Goal: Task Accomplishment & Management: Use online tool/utility

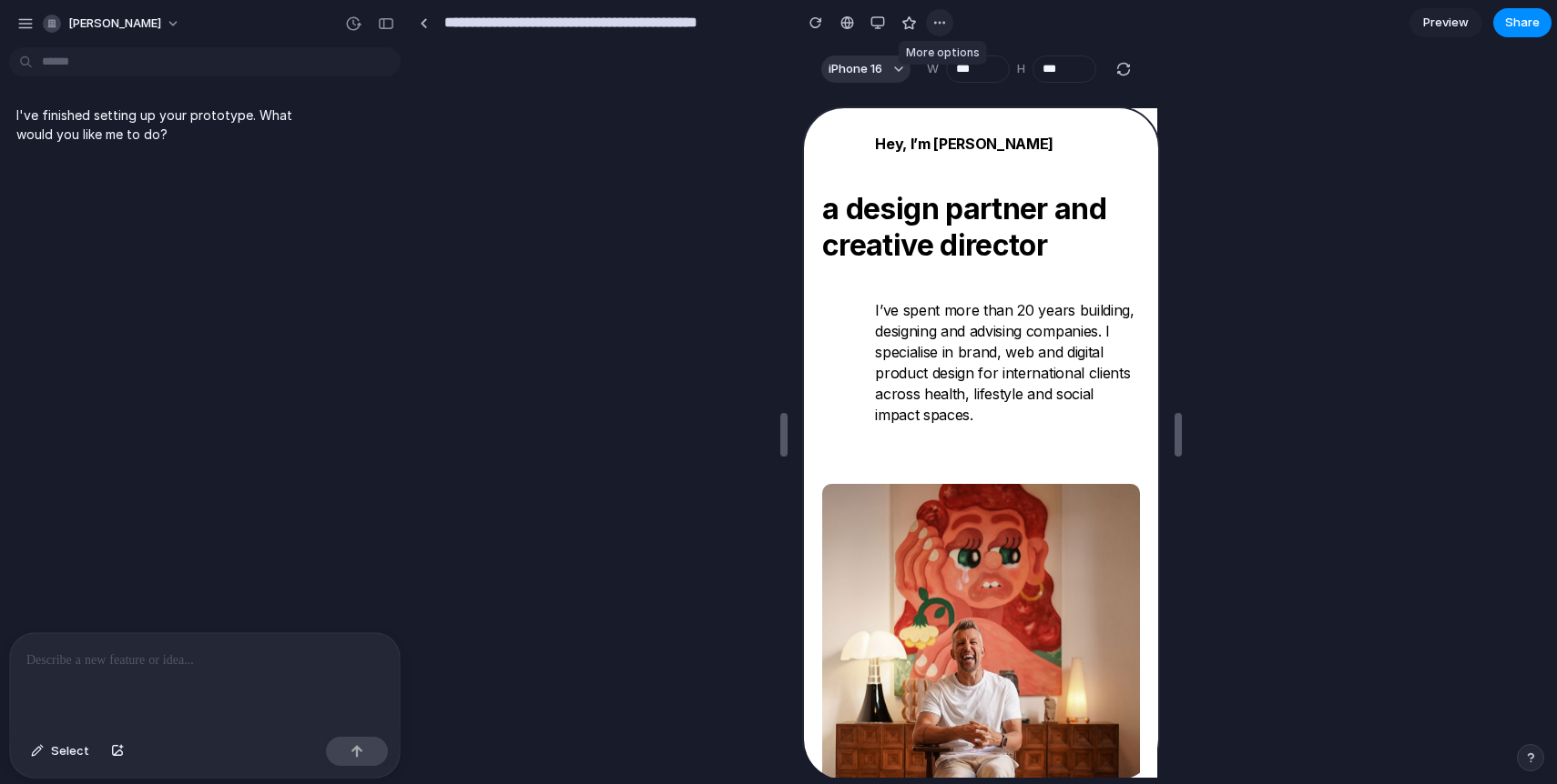
click at [931, 24] on button "button" at bounding box center [940, 23] width 28 height 28
click at [659, 147] on div "Duplicate Delete" at bounding box center [778, 392] width 1557 height 784
click at [424, 19] on div at bounding box center [424, 23] width 8 height 10
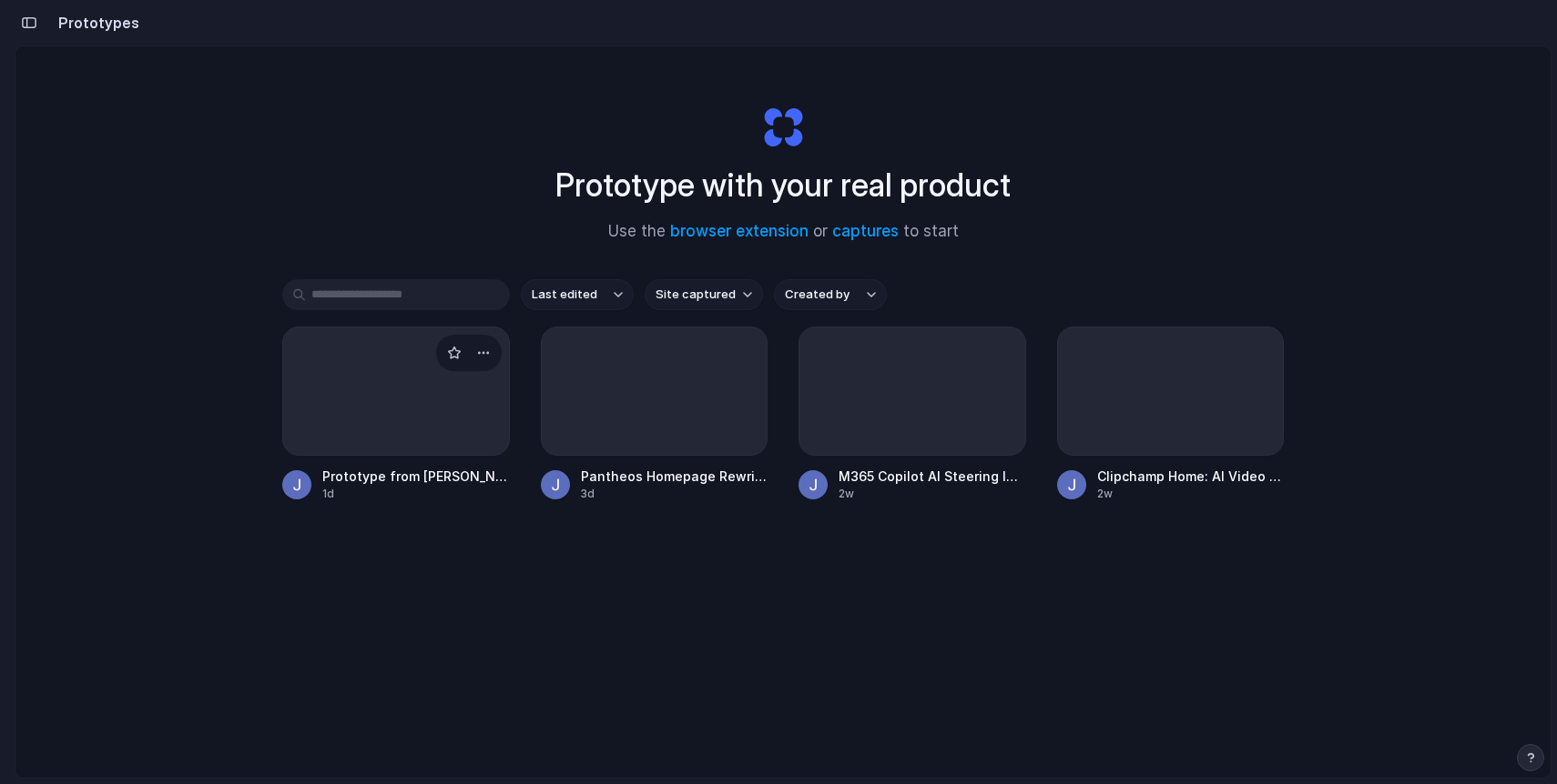
click at [377, 409] on div at bounding box center [396, 391] width 228 height 130
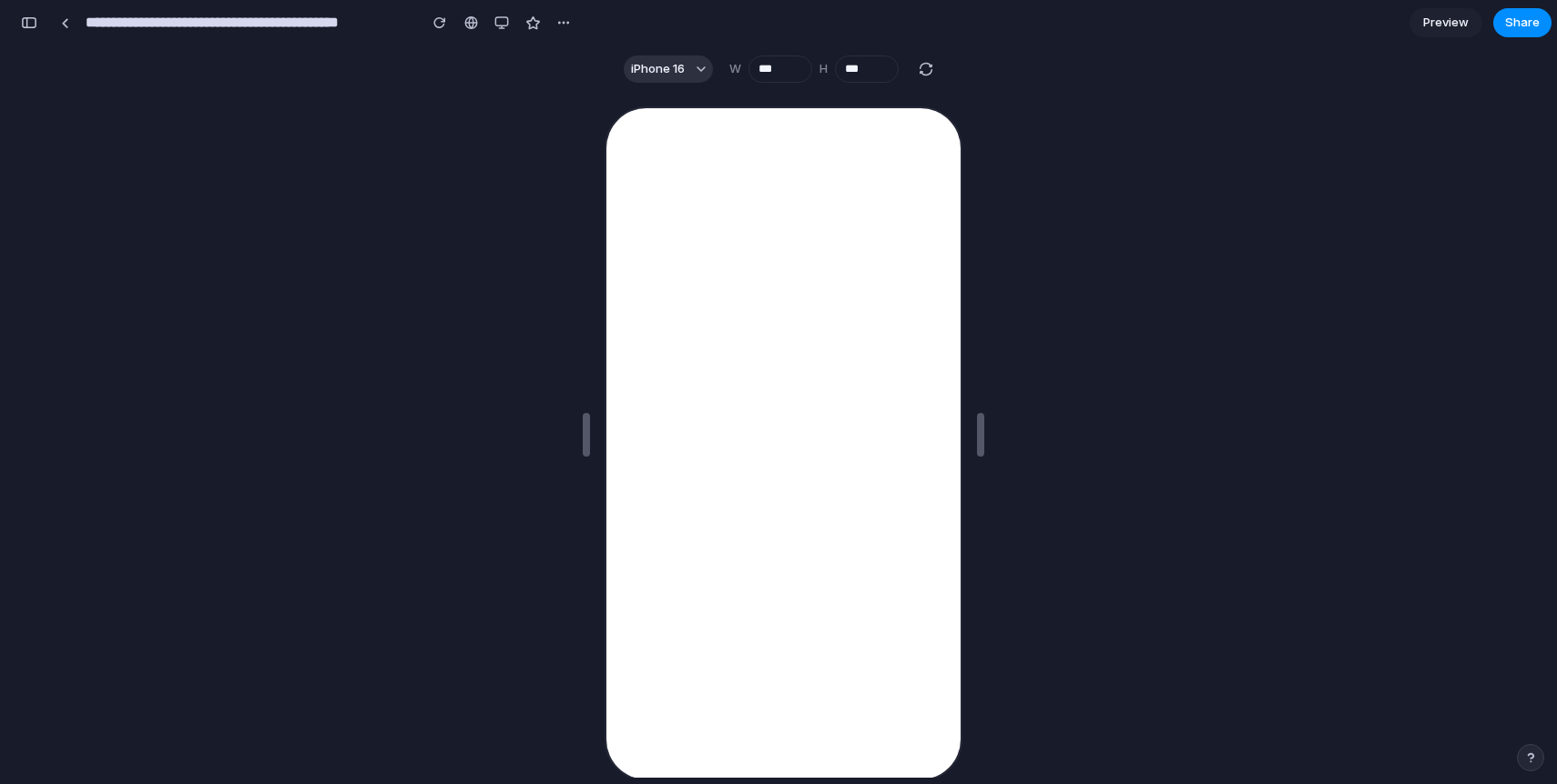
scroll to position [0, 17]
click at [497, 23] on div "button" at bounding box center [501, 23] width 15 height 15
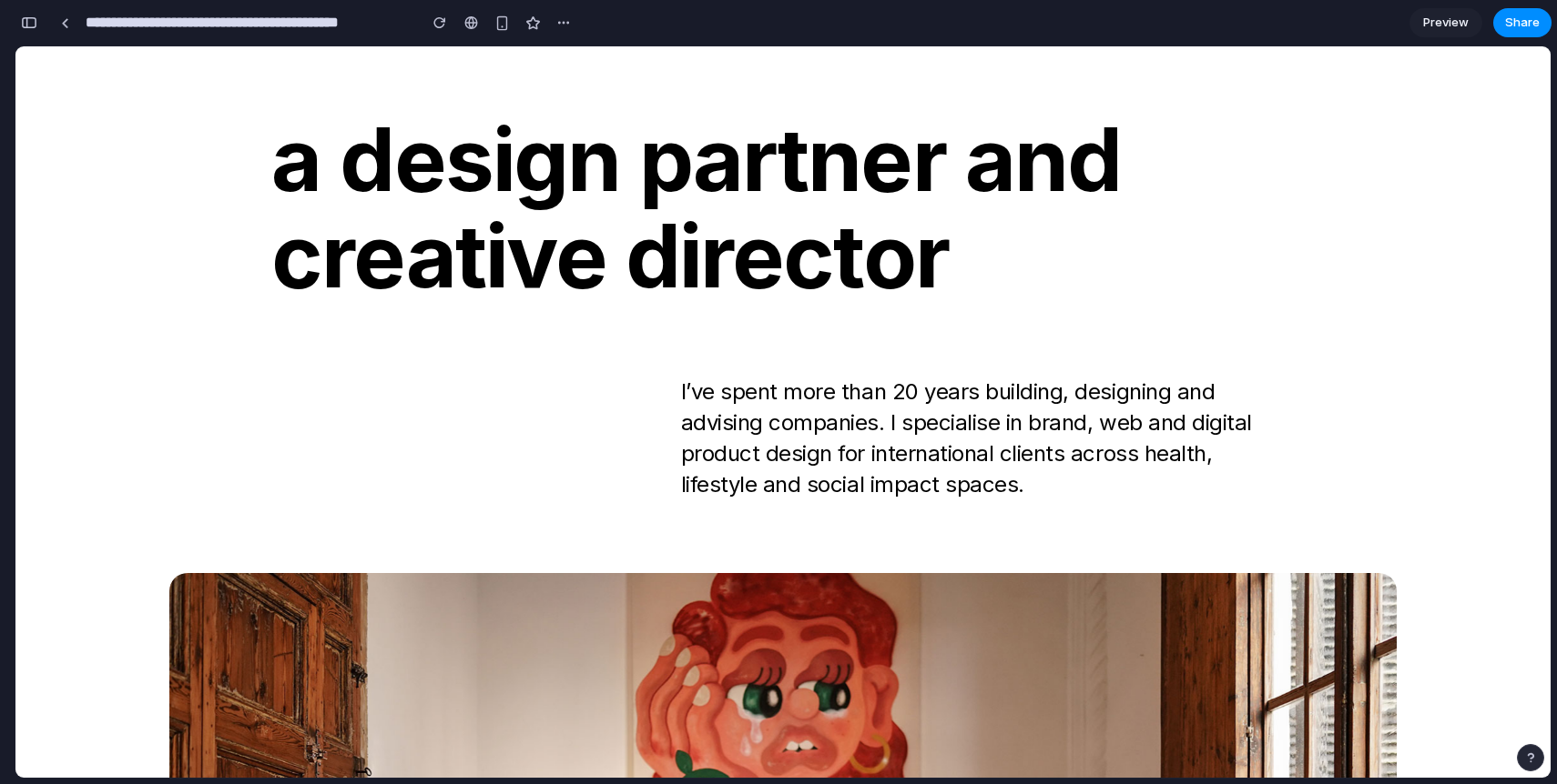
scroll to position [0, 0]
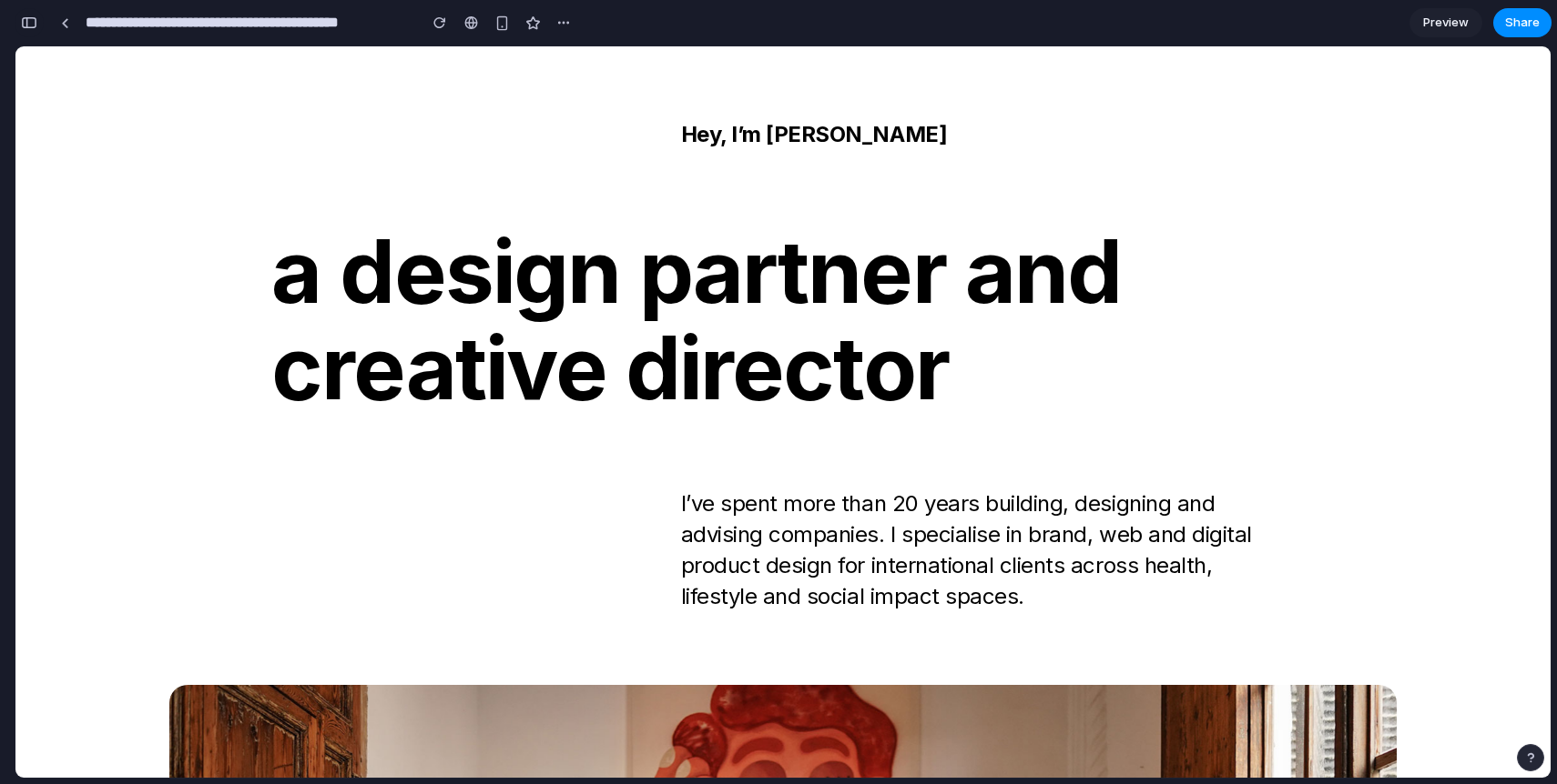
click at [29, 23] on div "button" at bounding box center [29, 23] width 17 height 13
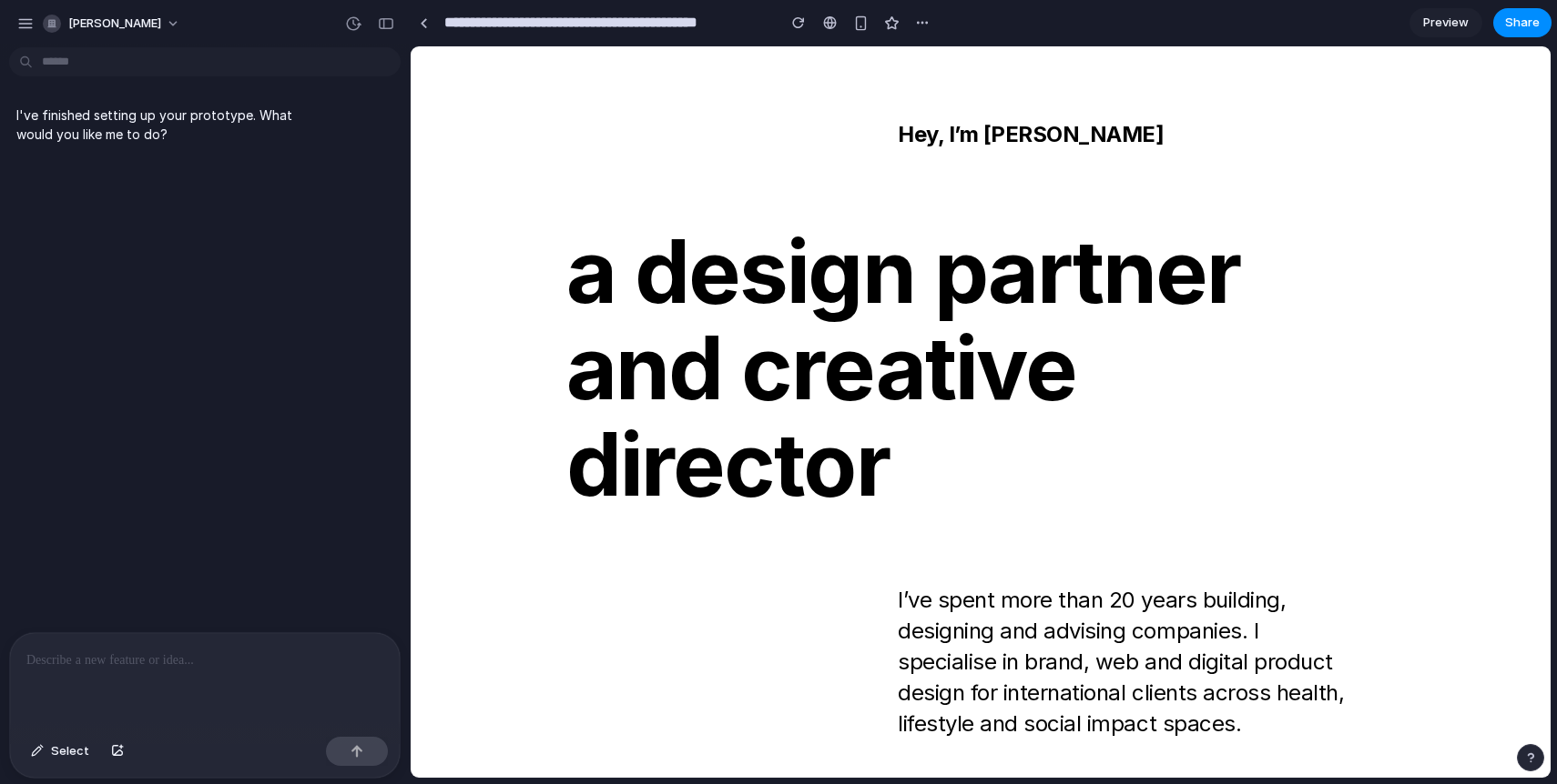
click at [670, 215] on div "Hey, I’m [PERSON_NAME] a design partner and creative director I’ve spent more t…" at bounding box center [981, 429] width 994 height 621
click at [1446, 21] on span "Preview" at bounding box center [1446, 23] width 46 height 18
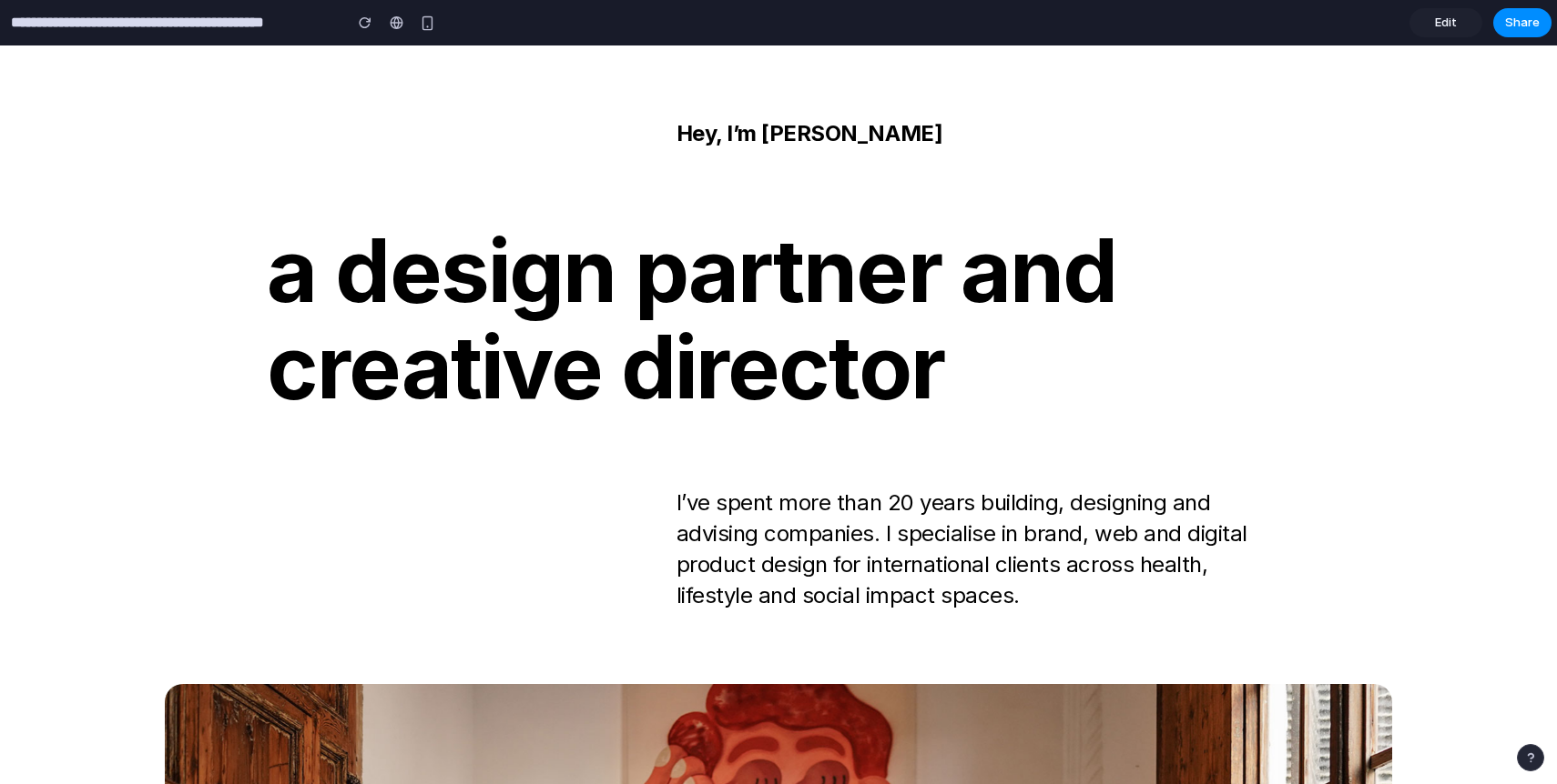
click at [1435, 21] on span "Edit" at bounding box center [1446, 23] width 22 height 18
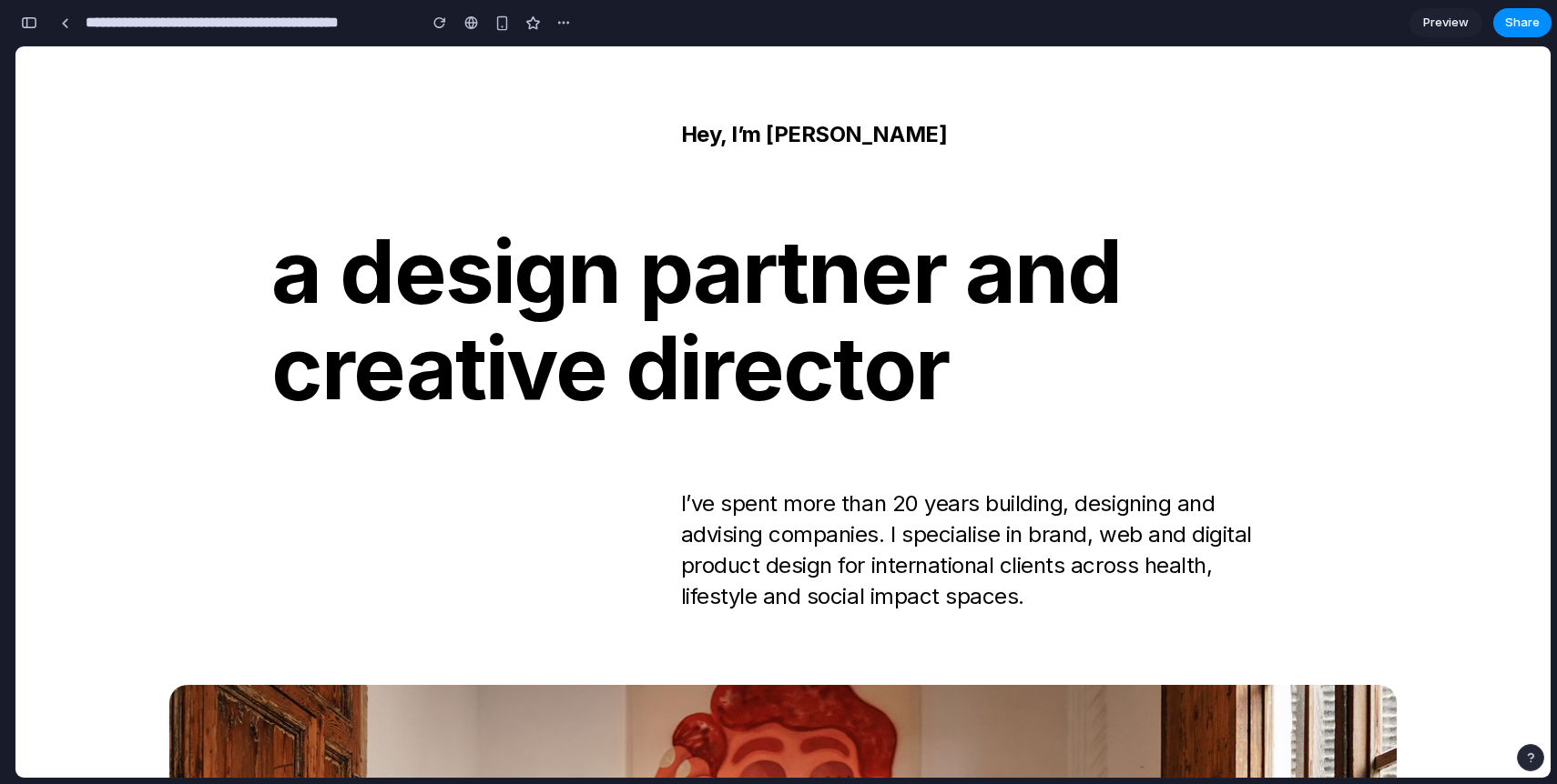
scroll to position [0, 17]
click at [552, 29] on button "button" at bounding box center [564, 23] width 28 height 28
click at [493, 119] on div "Duplicate Delete" at bounding box center [778, 392] width 1557 height 784
click at [471, 18] on div at bounding box center [471, 23] width 14 height 15
click at [71, 28] on link at bounding box center [64, 23] width 28 height 28
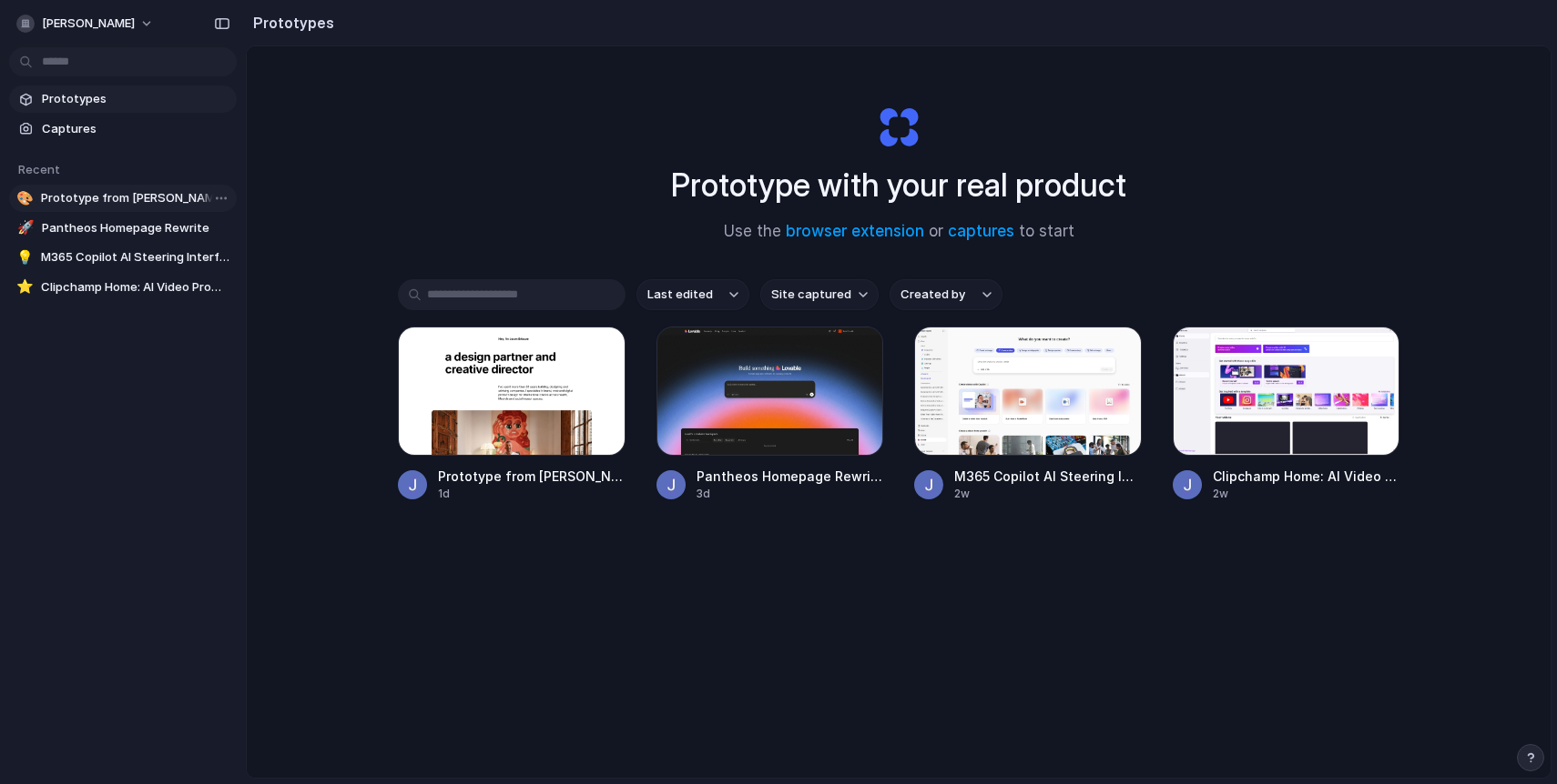
click at [118, 201] on span "Prototype from [PERSON_NAME] Creative Director" at bounding box center [135, 198] width 188 height 18
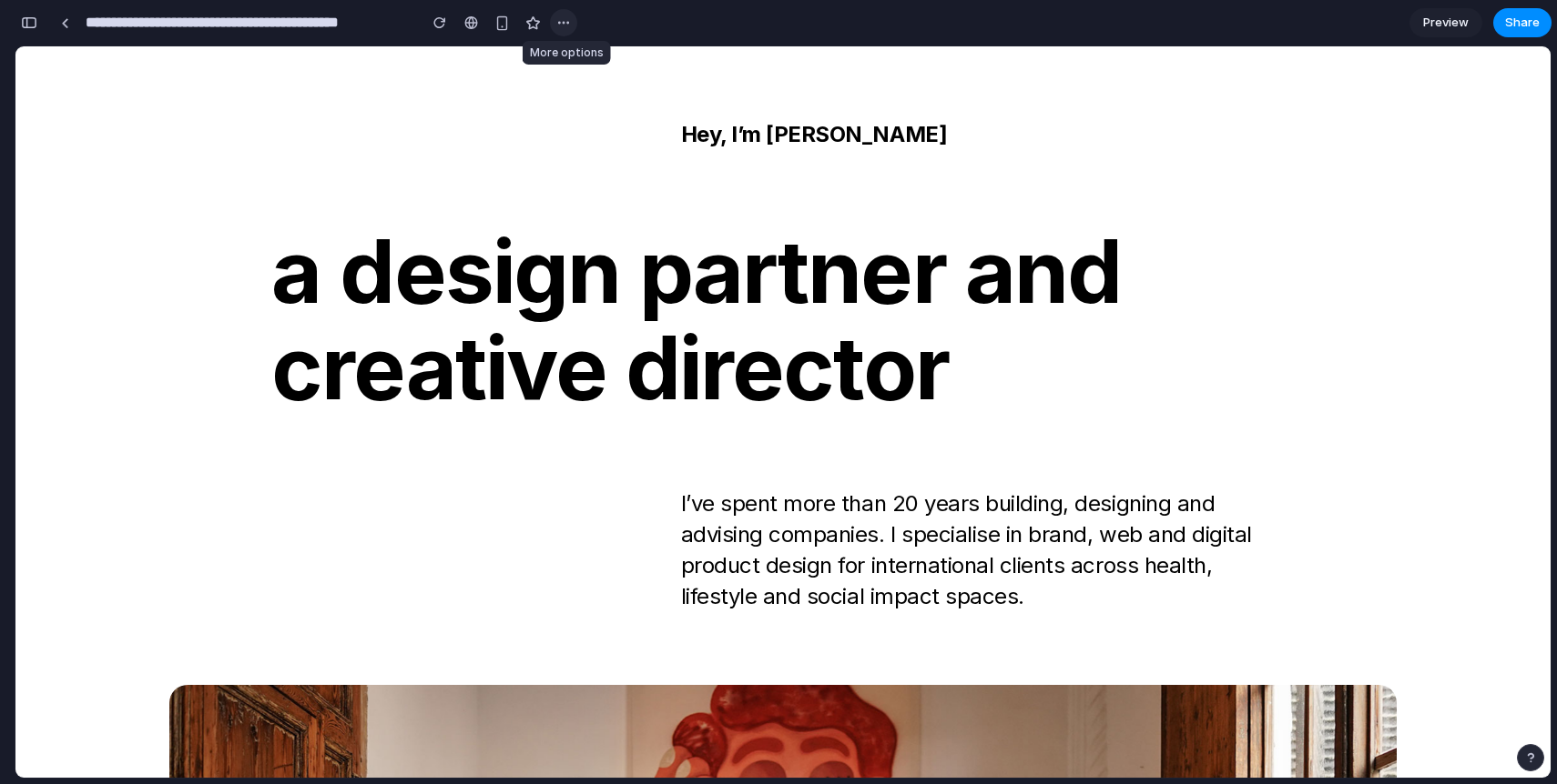
click at [561, 25] on div "button" at bounding box center [564, 23] width 15 height 15
click at [561, 25] on div "Duplicate Delete" at bounding box center [778, 392] width 1557 height 784
click at [566, 158] on div "Hey, I’m [PERSON_NAME] a design partner and creative director I’ve spent more t…" at bounding box center [782, 365] width 1227 height 493
